Goal: Task Accomplishment & Management: Manage account settings

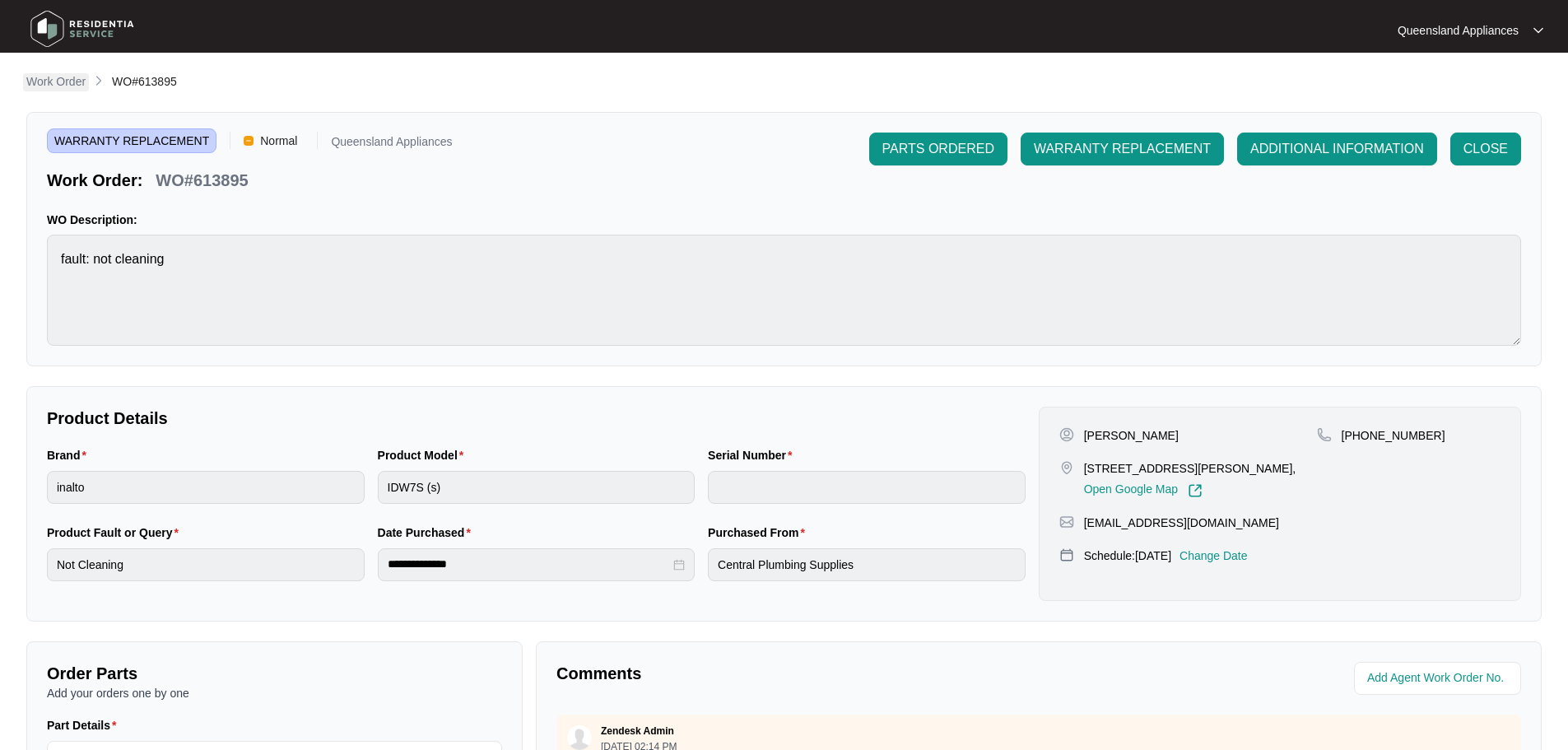
click at [69, 88] on p "Work Order" at bounding box center [56, 81] width 59 height 17
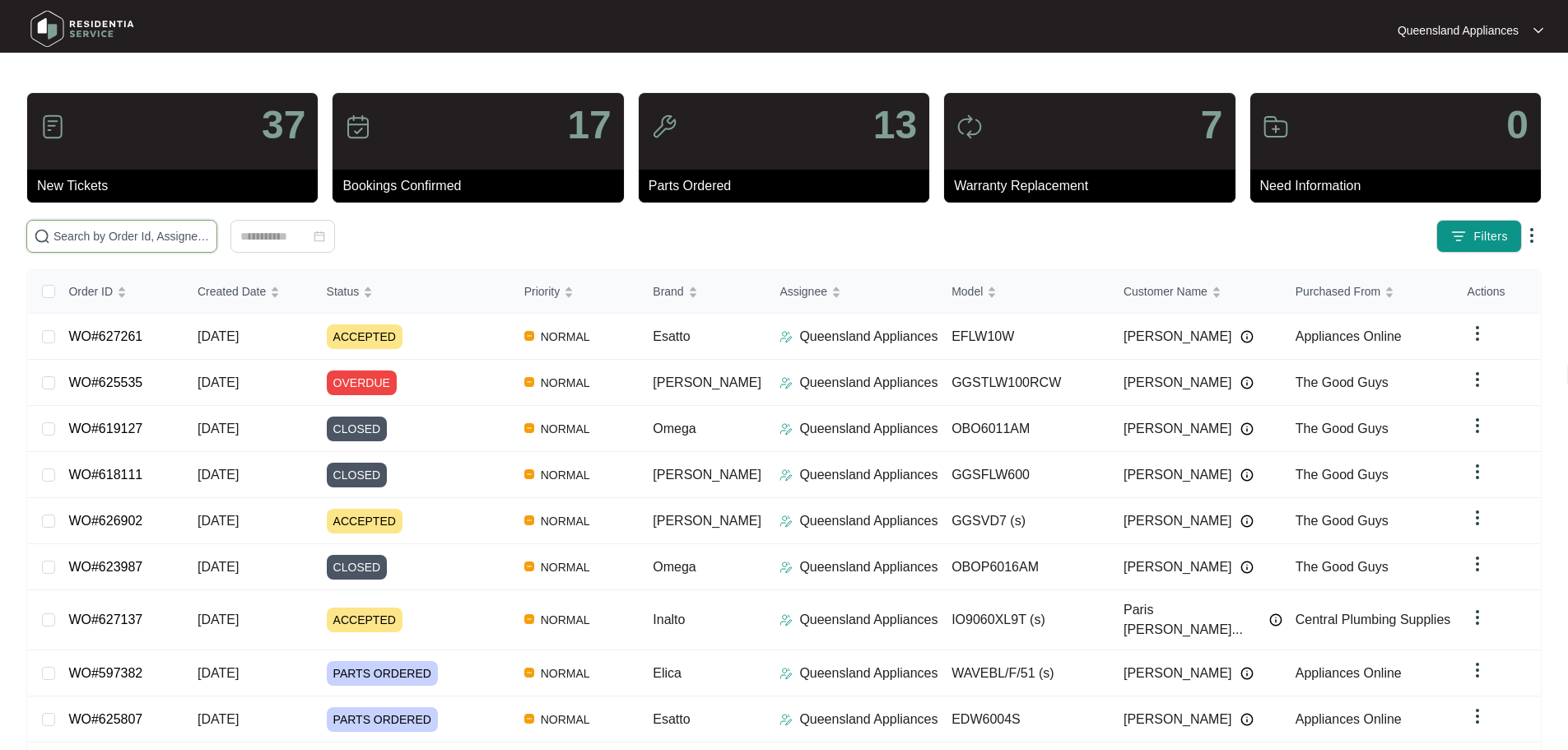
click at [160, 232] on input "text" at bounding box center [131, 236] width 156 height 18
paste input "621870"
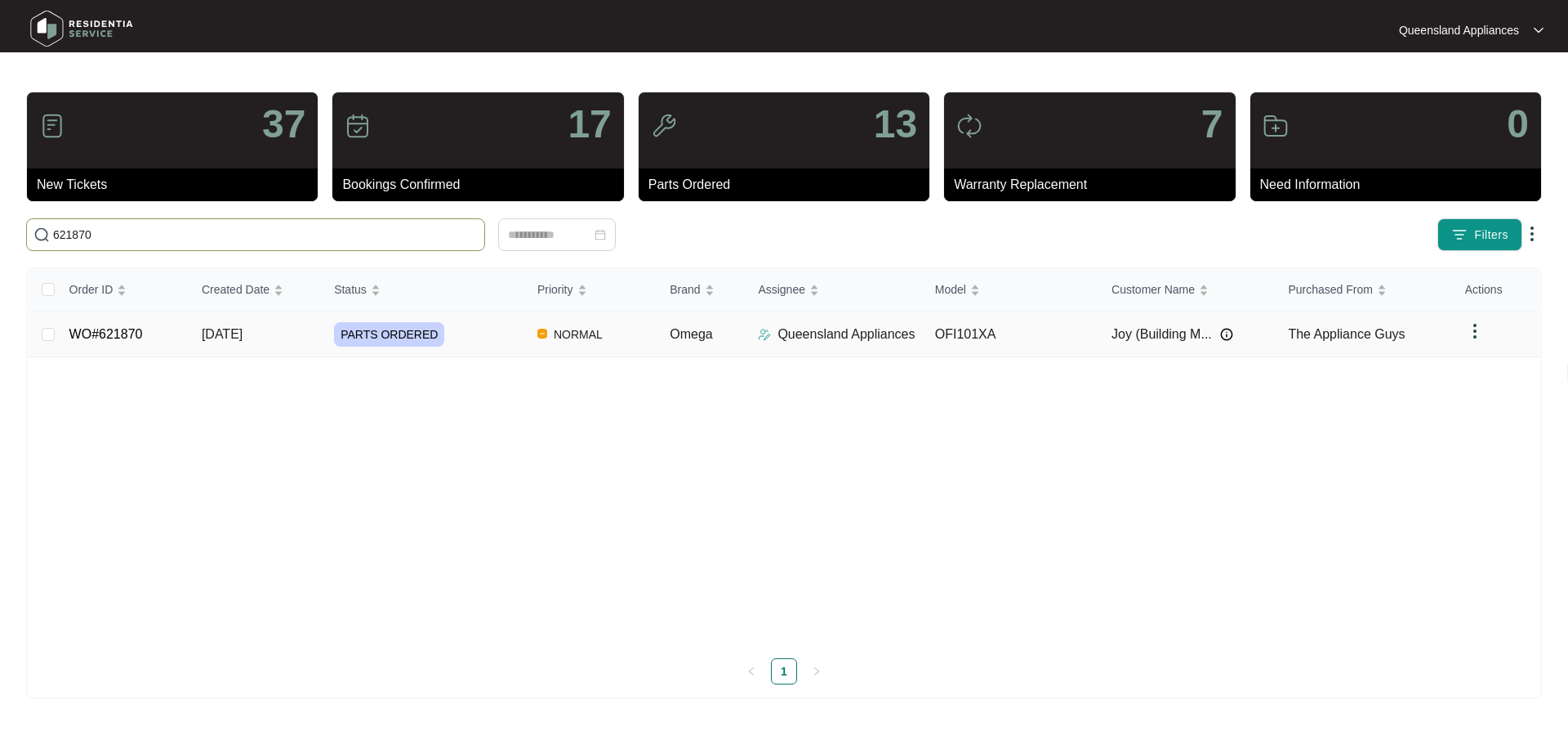
type input "621870"
click at [418, 341] on span "PARTS ORDERED" at bounding box center [389, 333] width 110 height 24
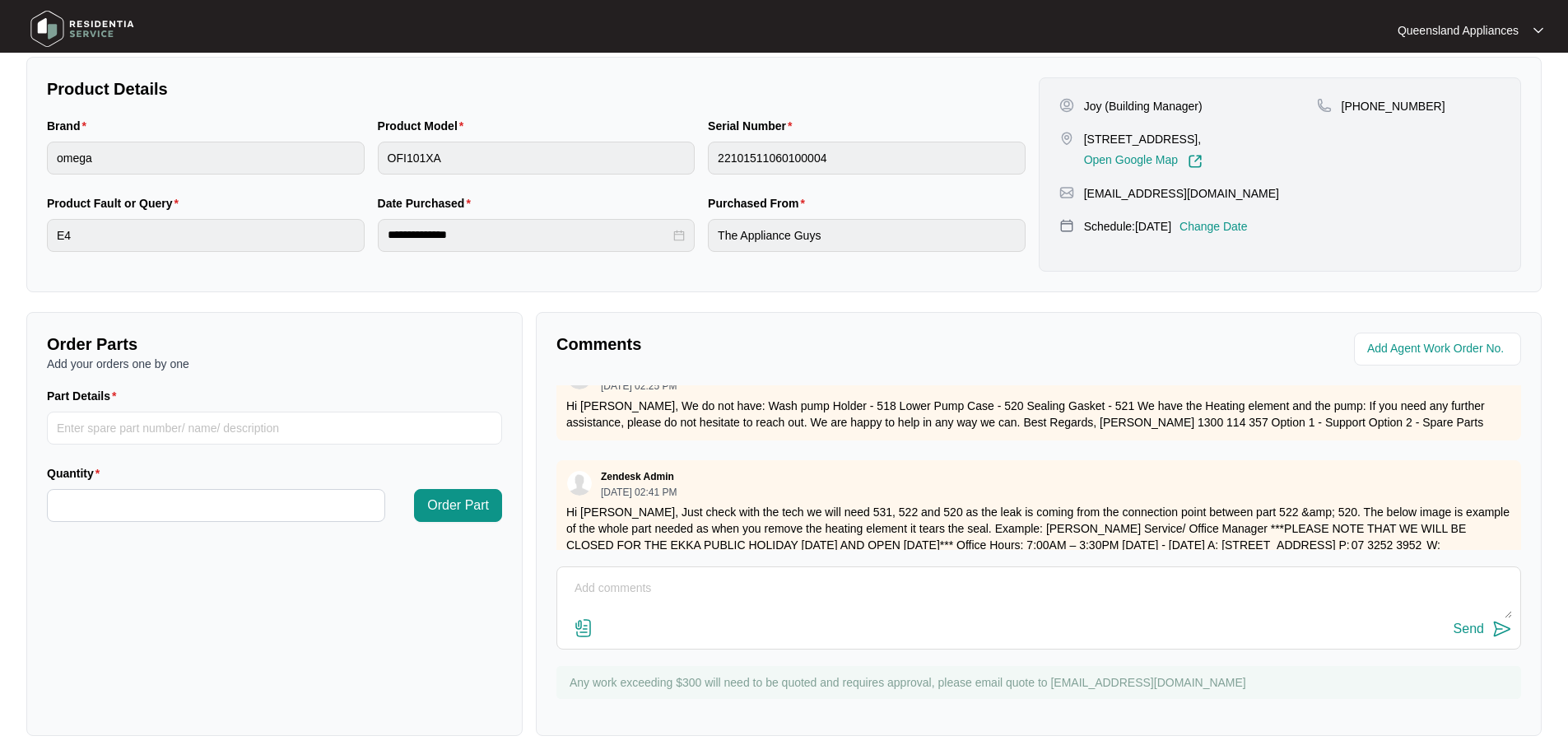
scroll to position [600, 0]
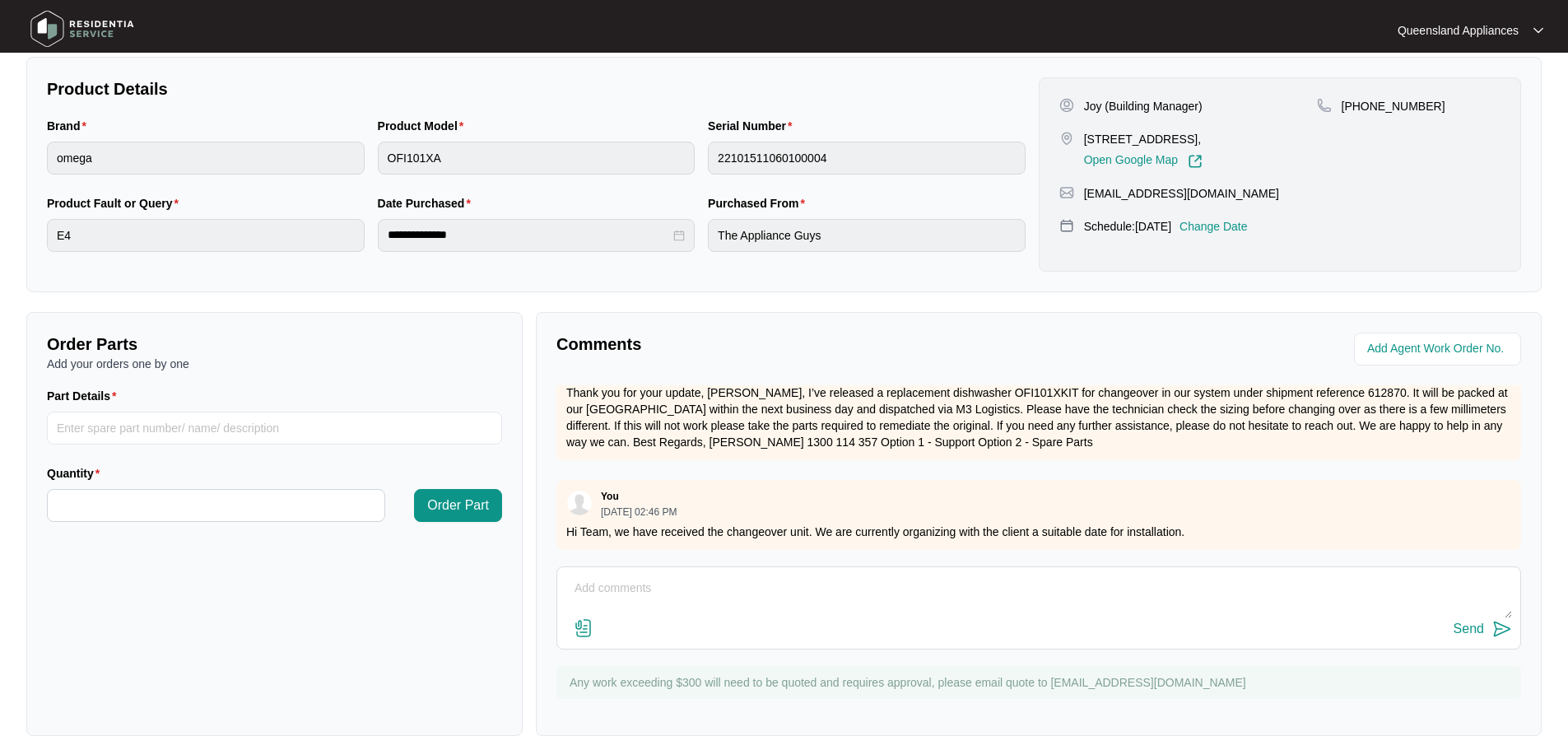
click at [837, 597] on textarea at bounding box center [1039, 597] width 946 height 43
type textarea "h"
type textarea "Hi Team, Client has confirmed booking for [DATE]."
click at [1460, 629] on div "Send" at bounding box center [1468, 628] width 30 height 15
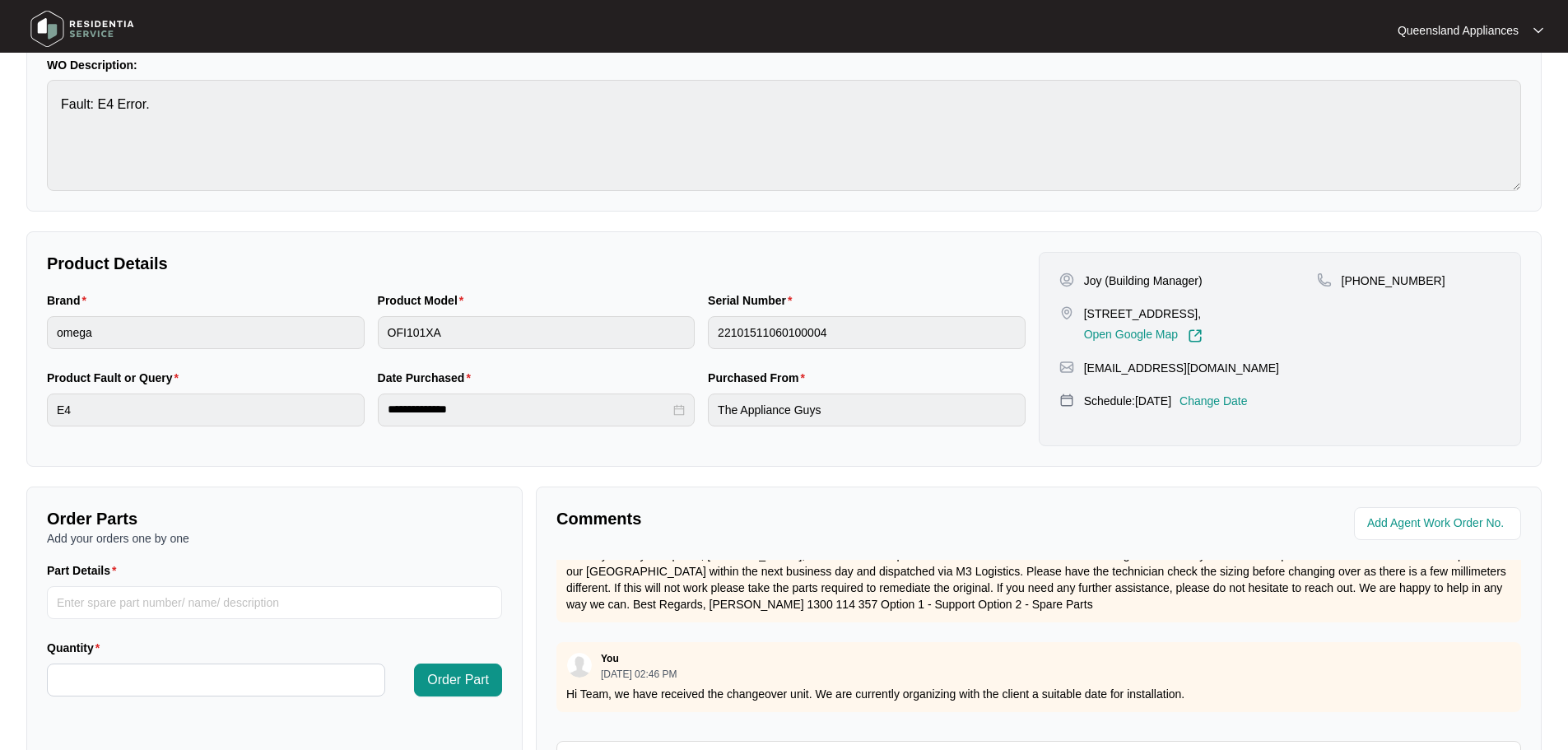
scroll to position [0, 0]
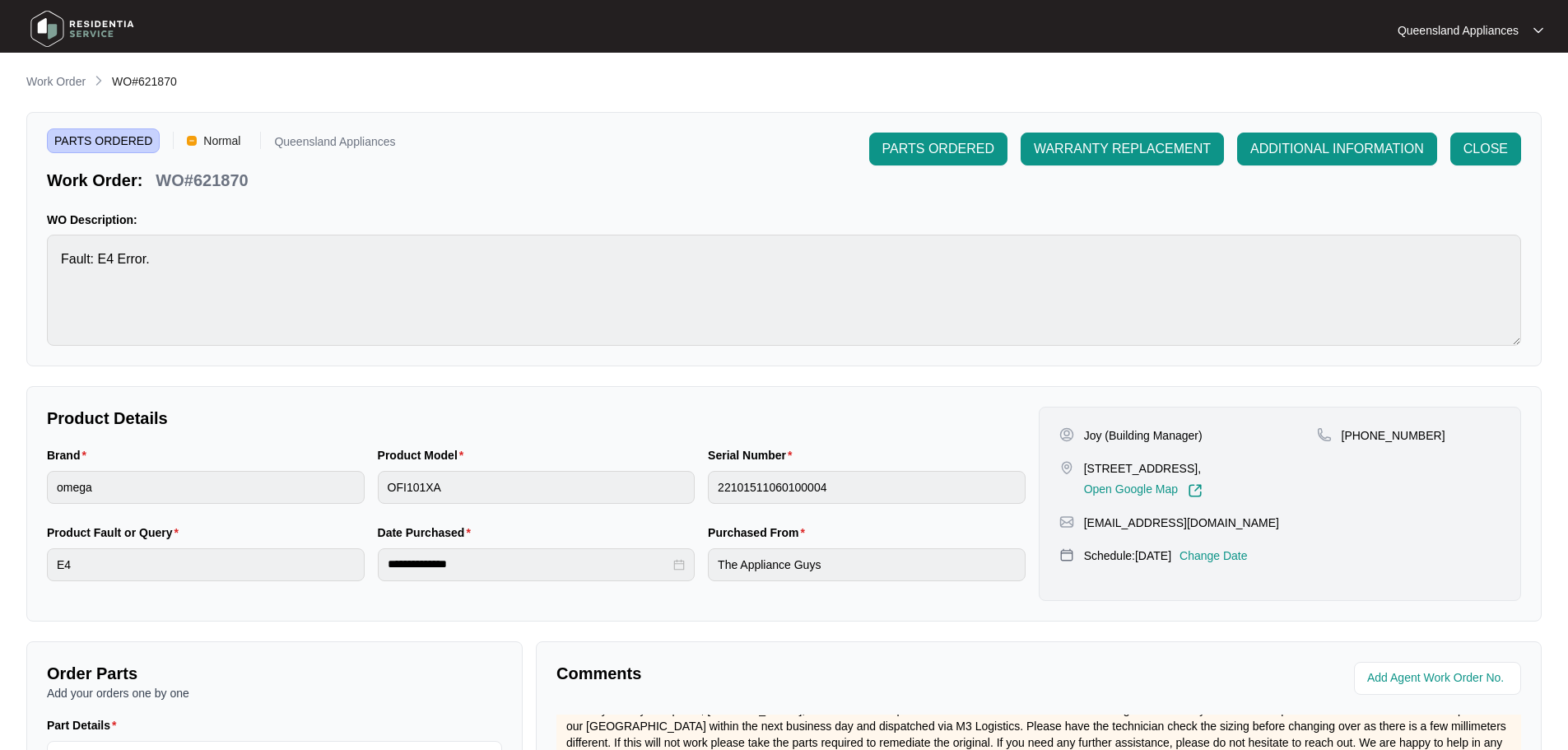
click at [69, 69] on main "**********" at bounding box center [784, 545] width 1568 height 1091
click at [68, 80] on p "Work Order" at bounding box center [56, 81] width 59 height 17
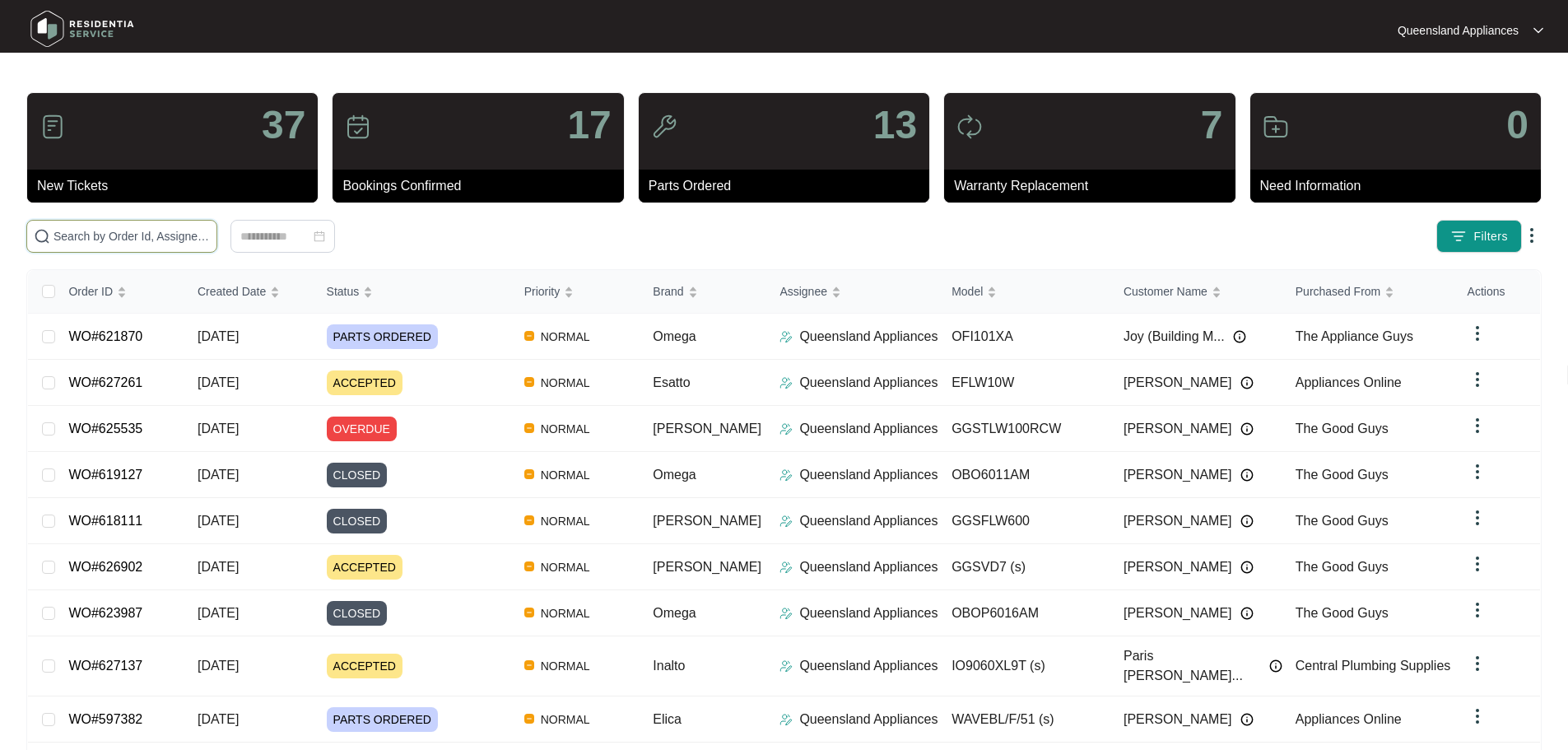
click at [151, 240] on input "text" at bounding box center [131, 236] width 156 height 18
paste input "626125"
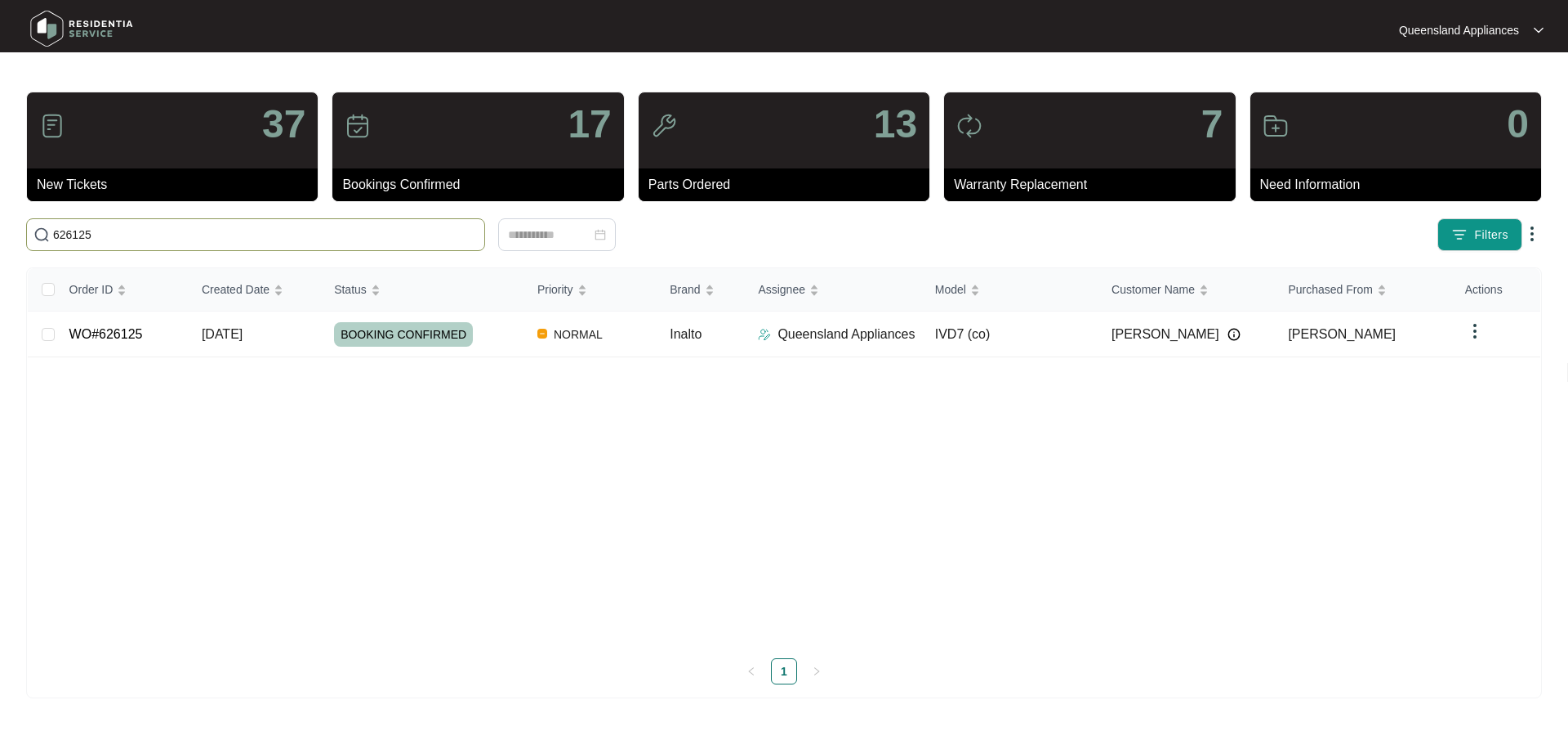
drag, startPoint x: 205, startPoint y: 232, endPoint x: 45, endPoint y: 235, distance: 160.0
click at [80, 232] on input "626125" at bounding box center [265, 234] width 425 height 18
click at [123, 232] on input "626125" at bounding box center [265, 234] width 425 height 18
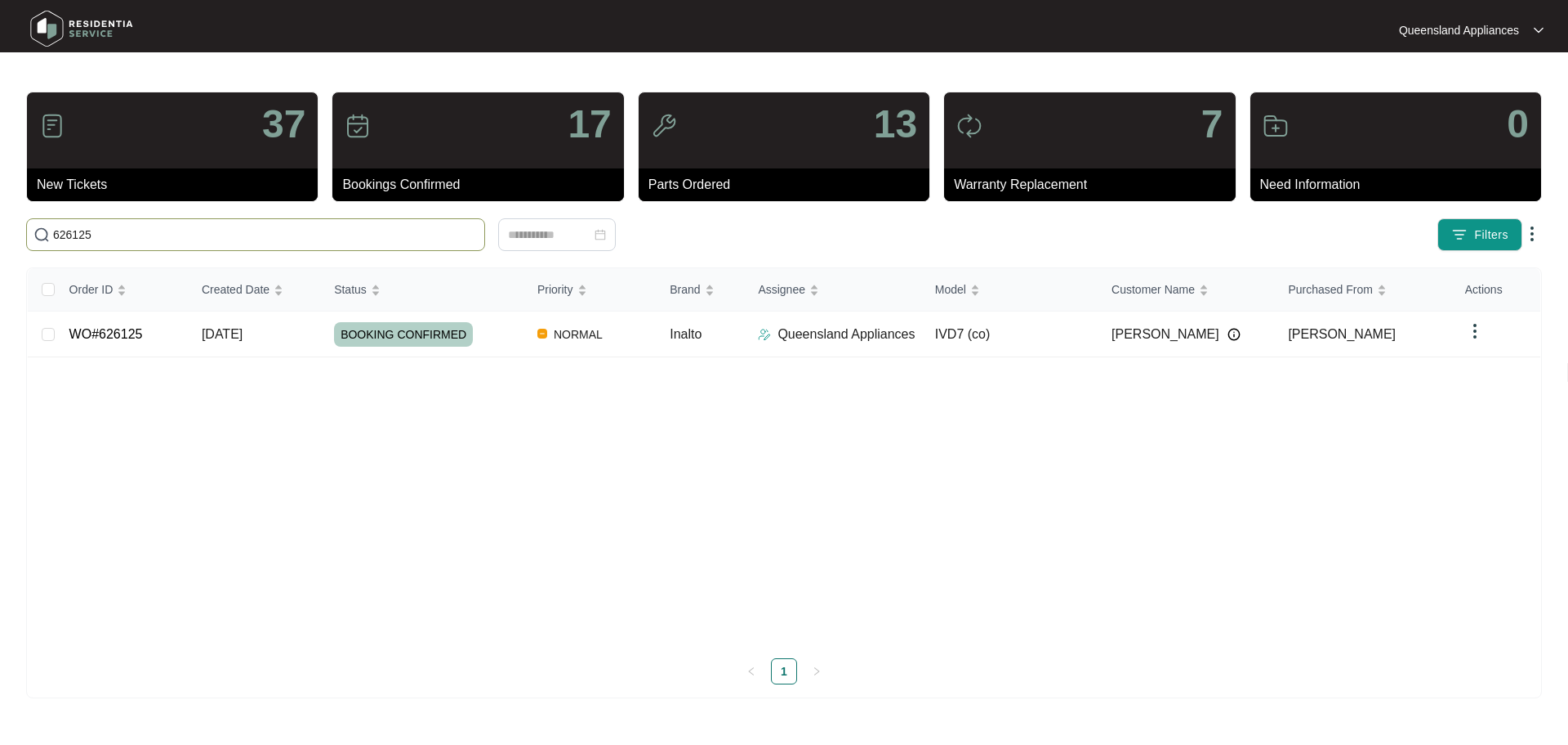
paste input "671"
type input "626671"
click at [452, 326] on div "ACCEPTED" at bounding box center [429, 333] width 190 height 24
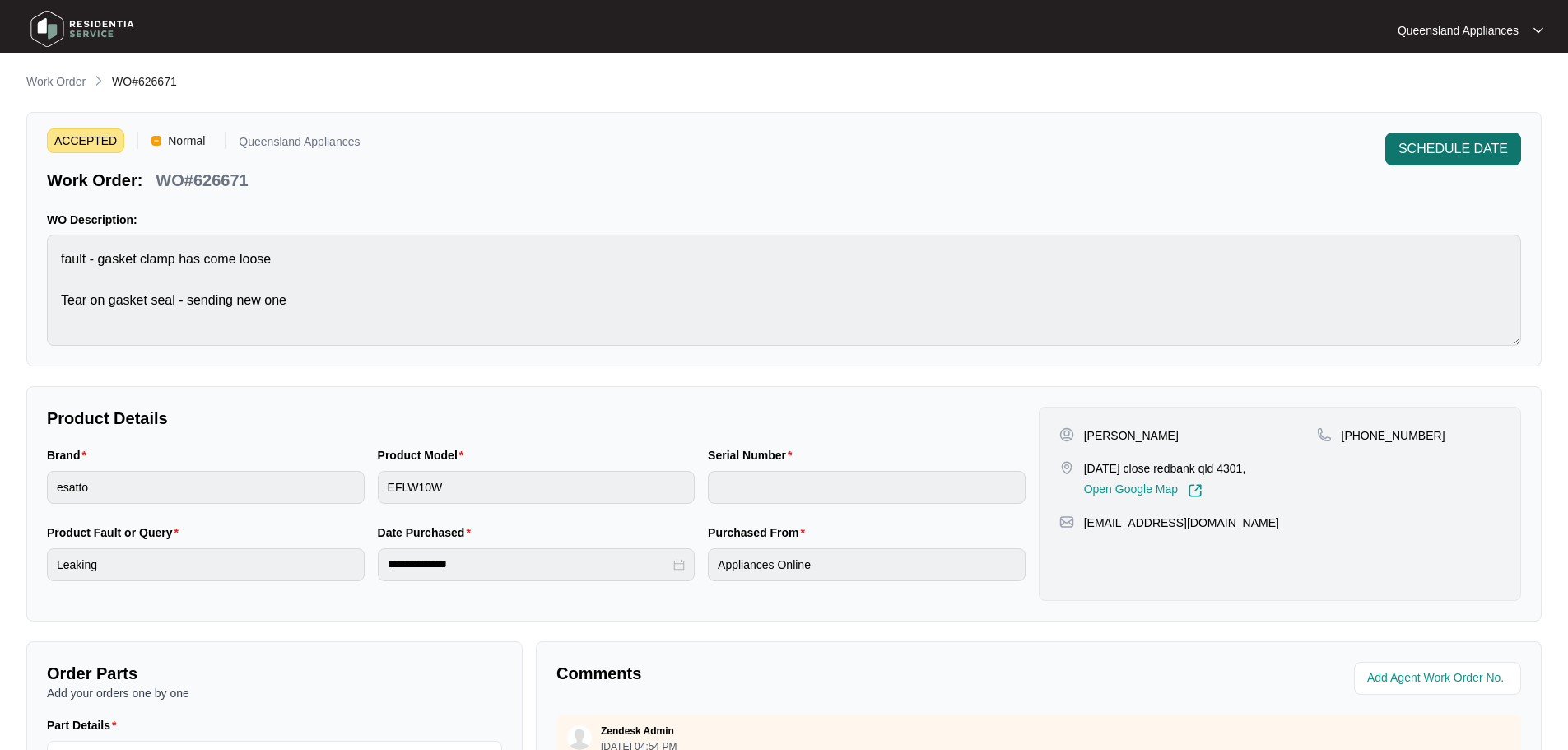
click at [1436, 134] on button "SCHEDULE DATE" at bounding box center [1453, 149] width 135 height 33
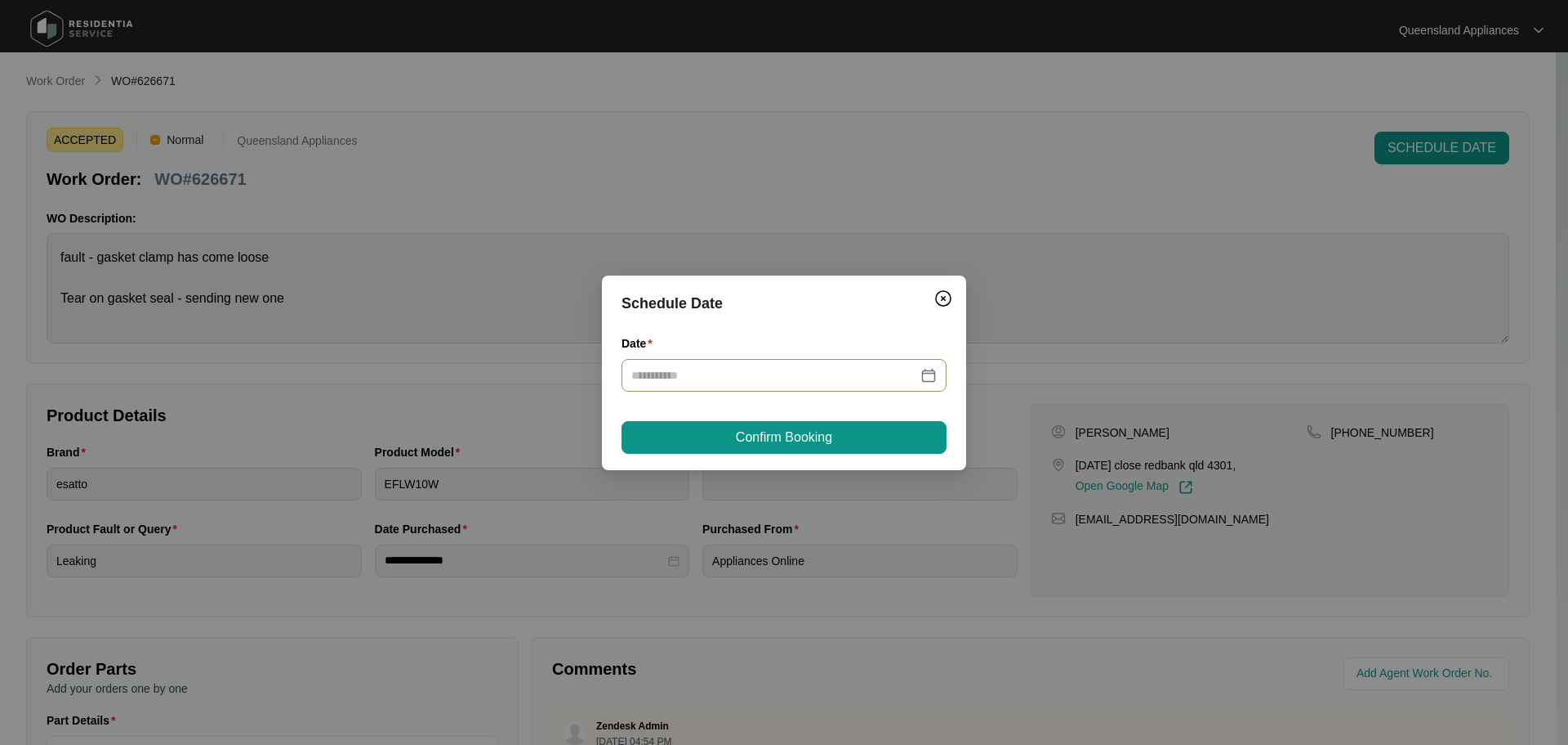
drag, startPoint x: 931, startPoint y: 372, endPoint x: 929, endPoint y: 391, distance: 19.1
click at [929, 372] on div at bounding box center [784, 375] width 305 height 18
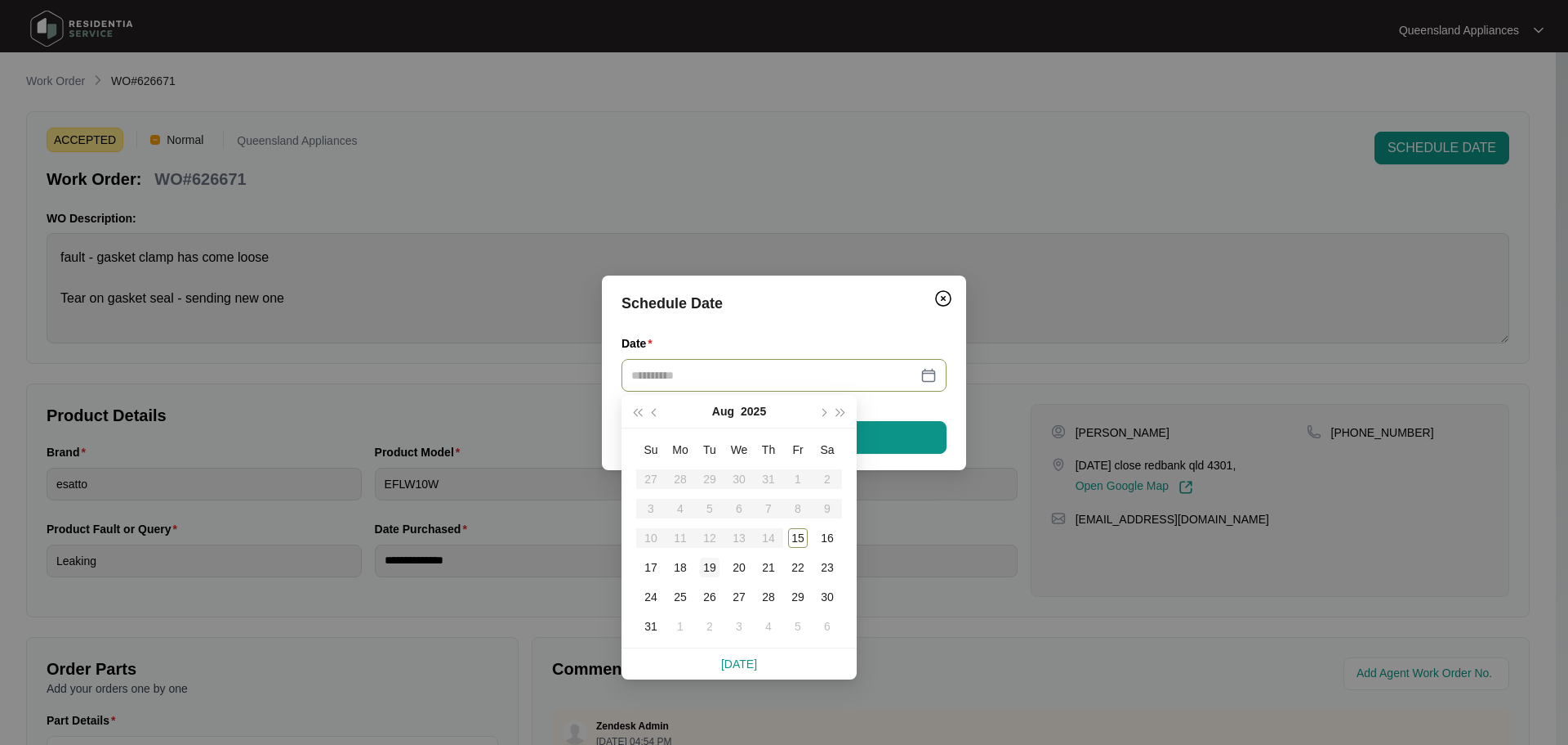
click at [720, 564] on td "19" at bounding box center [709, 568] width 29 height 29
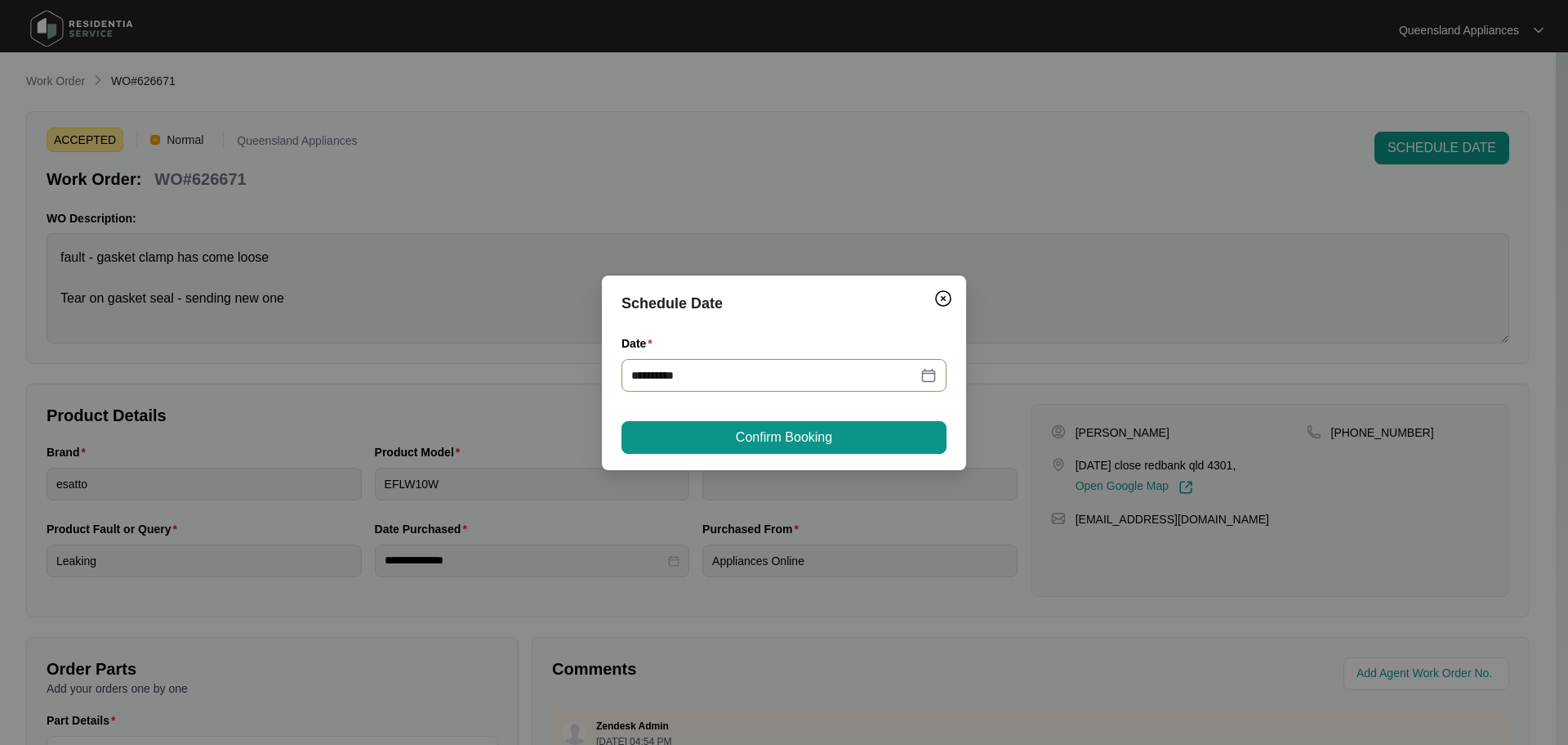
type input "**********"
click at [770, 436] on span "Confirm Booking" at bounding box center [784, 437] width 96 height 20
